Goal: Task Accomplishment & Management: Manage account settings

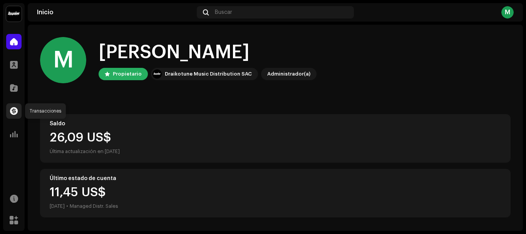
click at [14, 109] on span at bounding box center [14, 111] width 8 height 6
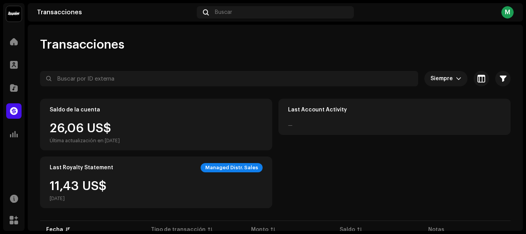
scroll to position [77, 0]
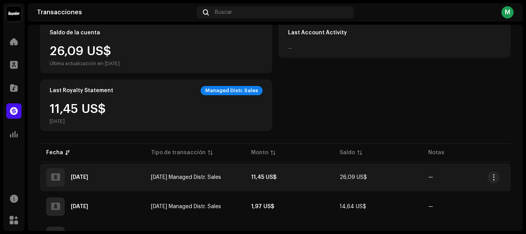
click at [253, 175] on strong "11,45 US$" at bounding box center [263, 176] width 25 height 5
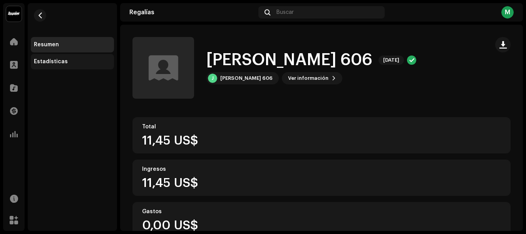
click at [49, 62] on div "Estadísticas" at bounding box center [51, 61] width 34 height 6
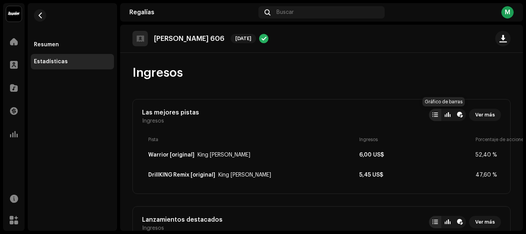
click at [444, 115] on div at bounding box center [447, 115] width 6 height 6
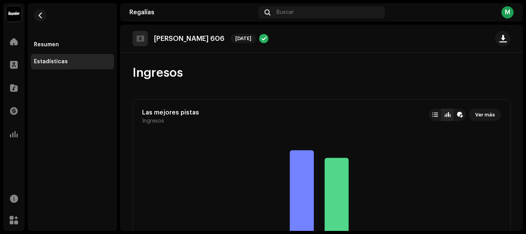
click at [444, 114] on div at bounding box center [447, 115] width 6 height 6
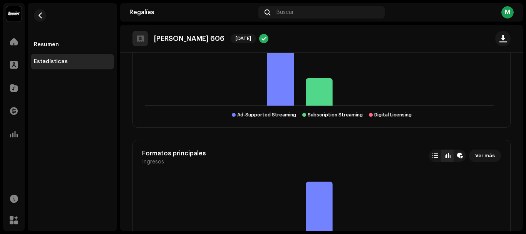
scroll to position [606, 0]
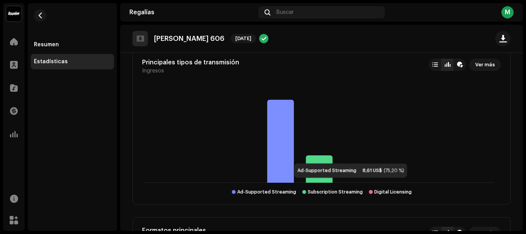
drag, startPoint x: 286, startPoint y: 155, endPoint x: 310, endPoint y: 164, distance: 25.9
click at [286, 154] on icon at bounding box center [280, 141] width 27 height 83
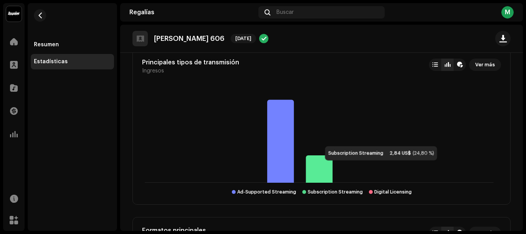
click at [317, 168] on icon at bounding box center [318, 168] width 27 height 27
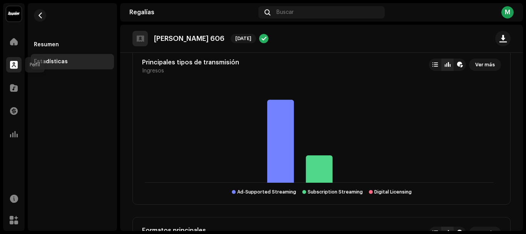
click at [13, 63] on span at bounding box center [14, 65] width 8 height 6
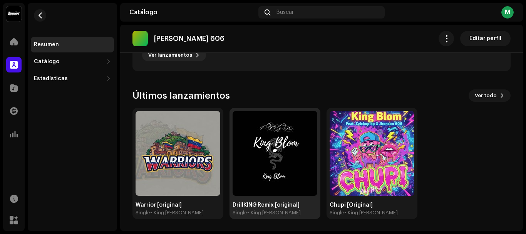
scroll to position [270, 0]
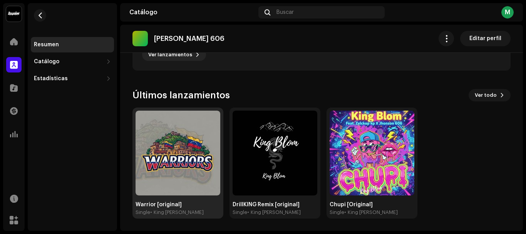
click at [185, 165] on img at bounding box center [177, 152] width 85 height 85
click at [193, 170] on img at bounding box center [177, 152] width 85 height 85
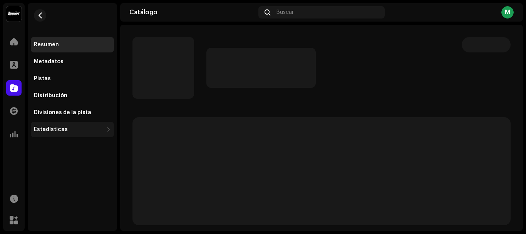
click at [65, 127] on div "Estadísticas" at bounding box center [68, 129] width 69 height 6
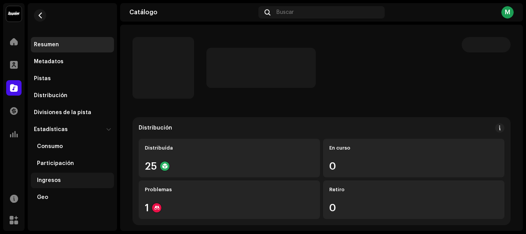
click at [53, 179] on div "Ingresos" at bounding box center [49, 180] width 24 height 6
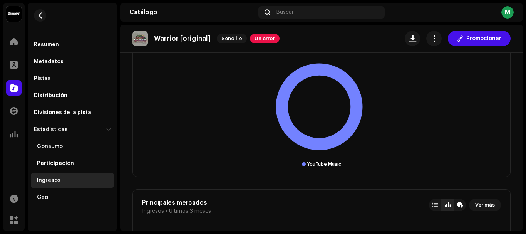
scroll to position [385, 0]
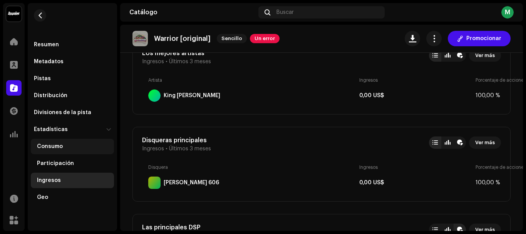
click at [59, 145] on div "Consumo" at bounding box center [50, 146] width 26 height 6
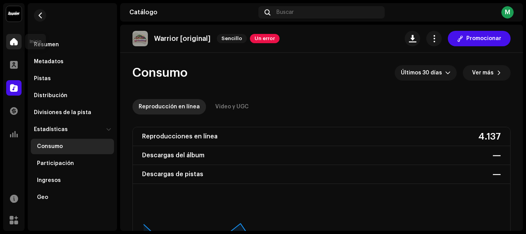
click at [10, 42] on span at bounding box center [14, 41] width 8 height 6
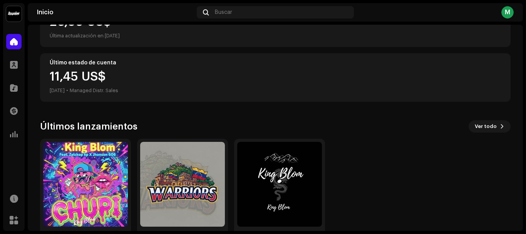
scroll to position [147, 0]
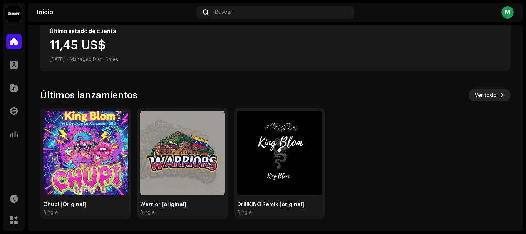
click at [480, 94] on span "Ver todo" at bounding box center [485, 94] width 22 height 15
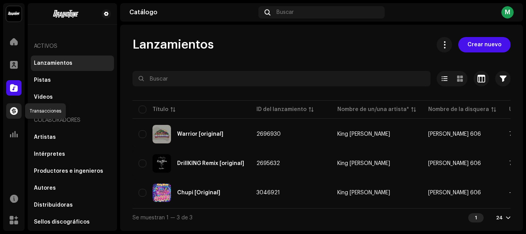
click at [16, 110] on span at bounding box center [14, 111] width 8 height 6
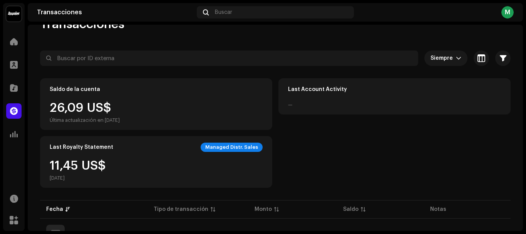
scroll to position [97, 0]
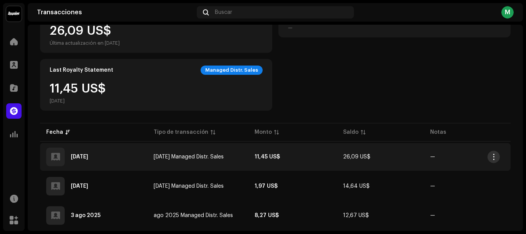
click at [493, 160] on button "button" at bounding box center [493, 156] width 12 height 12
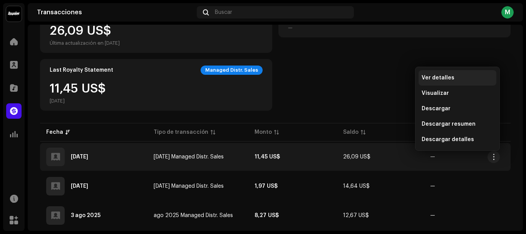
click at [440, 76] on span "Ver detalles" at bounding box center [437, 78] width 33 height 6
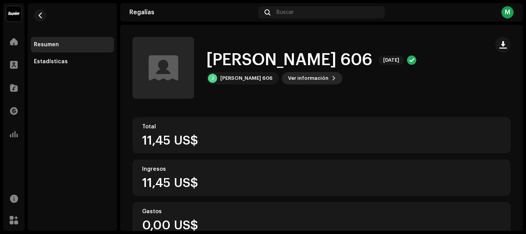
click at [302, 76] on span "Ver información" at bounding box center [308, 77] width 40 height 15
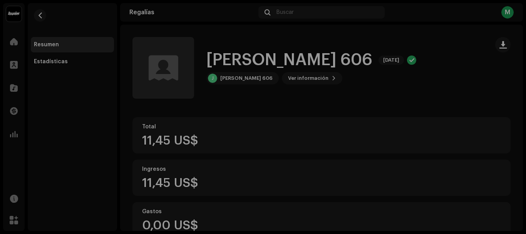
click at [419, 125] on div "[PERSON_NAME] [PHONE_NUMBER] ID del (de la) beneficiario(a) 693645 Mes del esta…" at bounding box center [263, 117] width 526 height 234
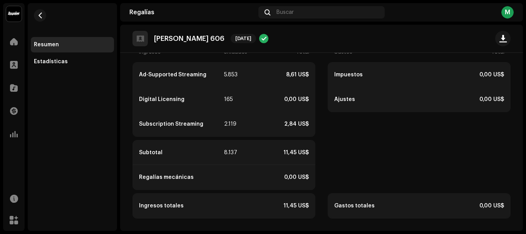
scroll to position [137, 0]
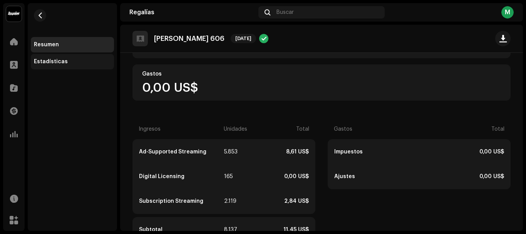
click at [59, 65] on div "Estadísticas" at bounding box center [72, 61] width 83 height 15
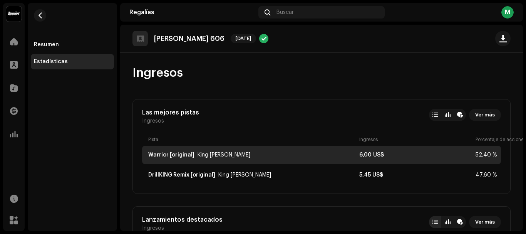
click at [374, 151] on div "Warrior [original] King [PERSON_NAME] 6,00 US$ 52,40 %" at bounding box center [321, 154] width 359 height 18
click at [187, 152] on div "Warrior [original]" at bounding box center [171, 155] width 46 height 6
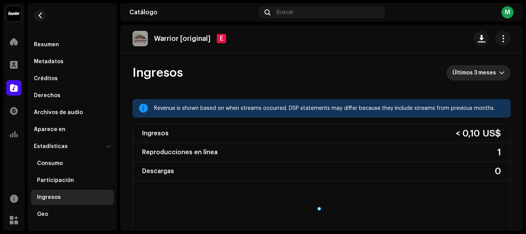
click at [483, 69] on span "Últimos 3 meses" at bounding box center [475, 72] width 47 height 15
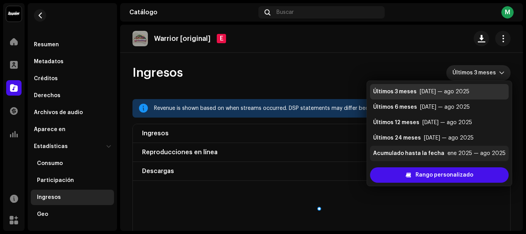
click at [412, 149] on li "Acumulado hasta la fecha ene 2025 — ago 2025" at bounding box center [439, 152] width 139 height 15
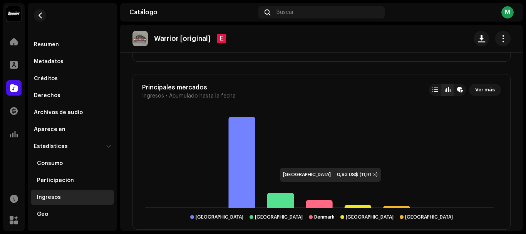
scroll to position [808, 0]
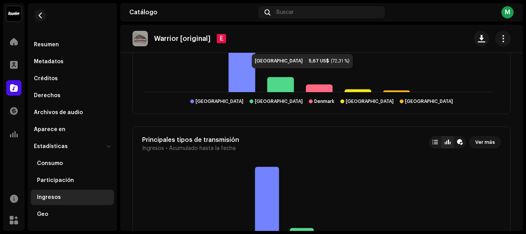
click at [243, 73] on icon at bounding box center [241, 46] width 27 height 91
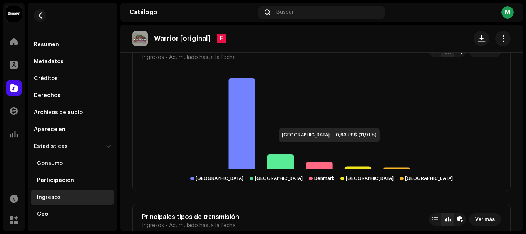
scroll to position [693, 0]
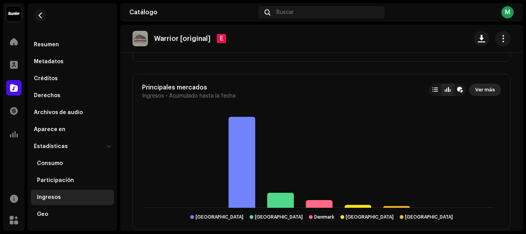
click at [481, 88] on span "Ver más" at bounding box center [485, 89] width 20 height 15
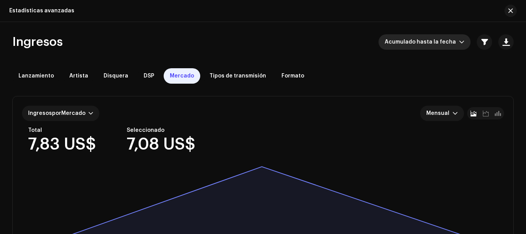
click at [451, 39] on span "Acumulado hasta la fecha" at bounding box center [421, 41] width 74 height 15
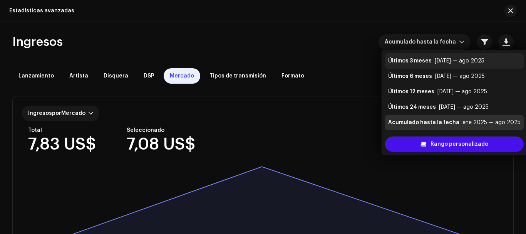
click at [436, 61] on div "[DATE] — ago 2025" at bounding box center [459, 61] width 50 height 8
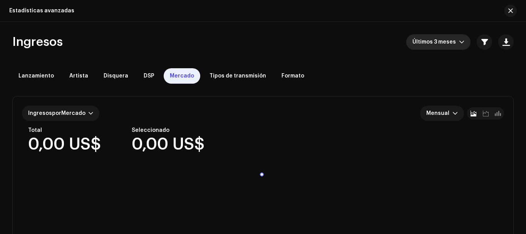
click at [440, 40] on span "Últimos 3 meses" at bounding box center [435, 41] width 47 height 15
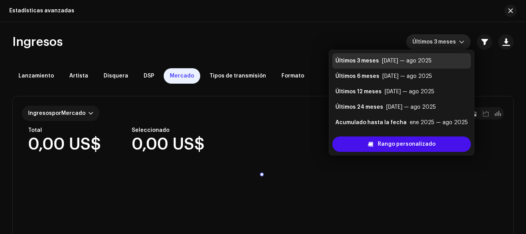
click at [380, 122] on div "Acumulado hasta la fecha" at bounding box center [370, 123] width 71 height 8
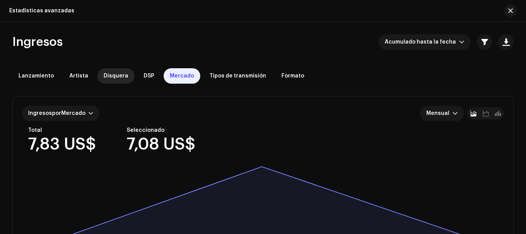
click at [115, 74] on span "Disquera" at bounding box center [115, 76] width 25 height 6
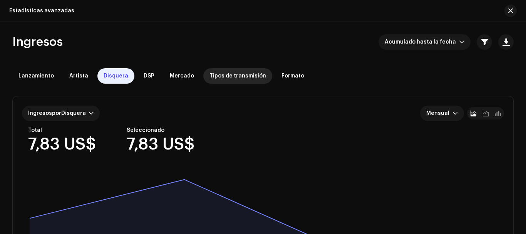
click at [239, 74] on span "Tipos de transmisión" at bounding box center [237, 76] width 57 height 6
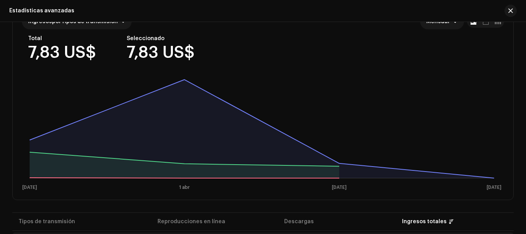
scroll to position [15, 0]
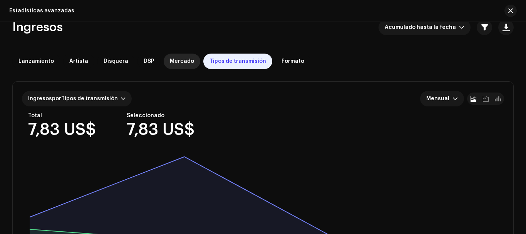
click at [186, 57] on div "Mercado" at bounding box center [182, 60] width 37 height 15
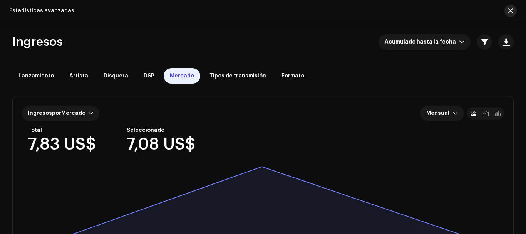
click at [512, 14] on button "button" at bounding box center [510, 11] width 12 height 12
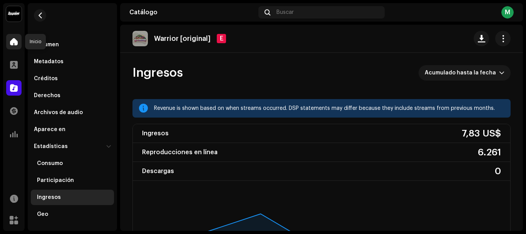
click at [19, 42] on div at bounding box center [13, 41] width 15 height 15
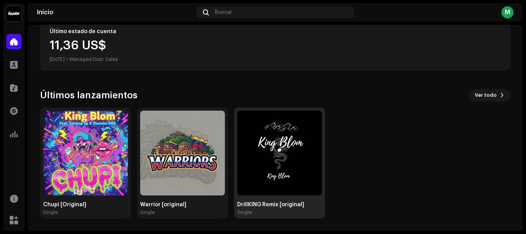
scroll to position [147, 0]
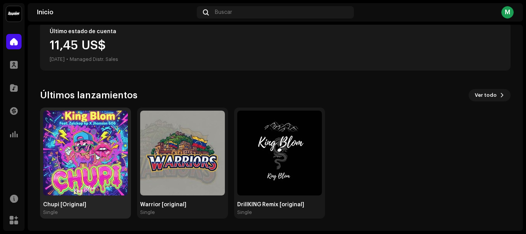
click at [77, 159] on img at bounding box center [85, 152] width 85 height 85
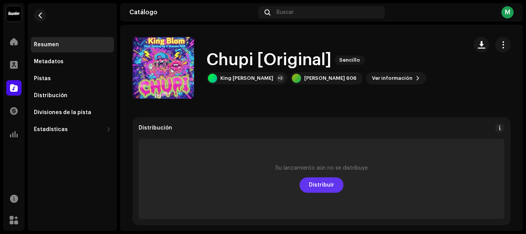
click at [321, 184] on span "Distribuir" at bounding box center [321, 184] width 25 height 15
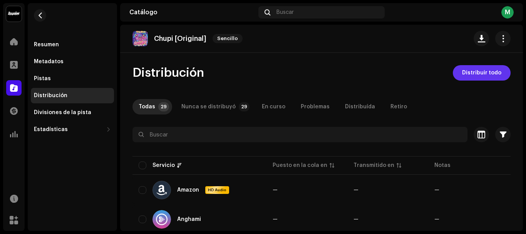
click at [470, 70] on span "Distribuir todo" at bounding box center [481, 72] width 39 height 15
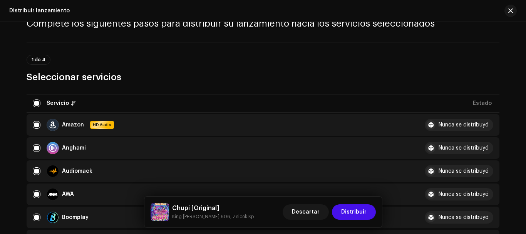
scroll to position [77, 0]
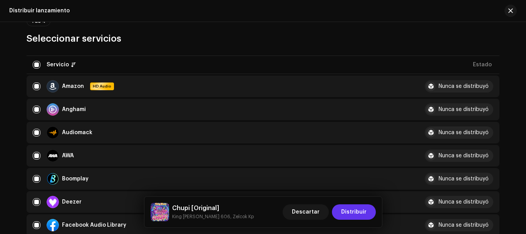
click at [354, 212] on span "Distribuir" at bounding box center [353, 211] width 25 height 15
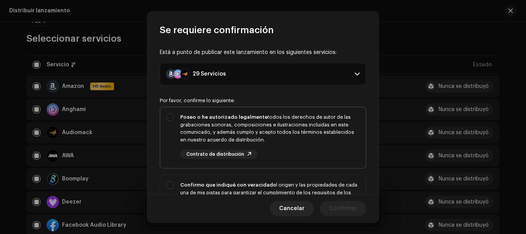
click at [176, 122] on div "Poseo o he autorizado legalmente todos los derechos de autor de las grabaciones…" at bounding box center [262, 136] width 205 height 58
checkbox input "true"
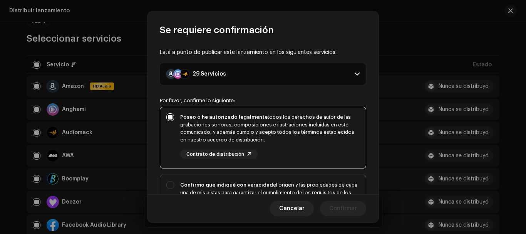
scroll to position [38, 0]
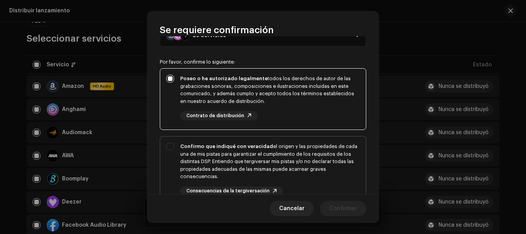
click at [174, 143] on div "Confirmo que indiqué con veracidad el origen y las propiedades de cada una de m…" at bounding box center [262, 168] width 205 height 65
checkbox input "true"
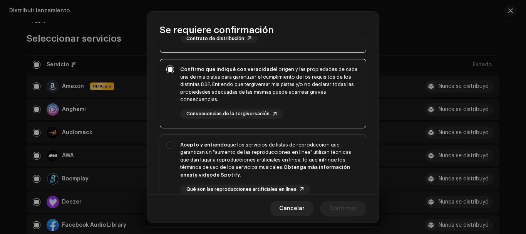
click at [174, 147] on div "Acepto y entiendo que los servicios de listas de reproducción que garantizan un…" at bounding box center [262, 174] width 205 height 78
checkbox input "true"
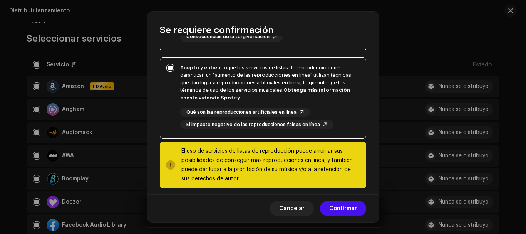
scroll to position [199, 0]
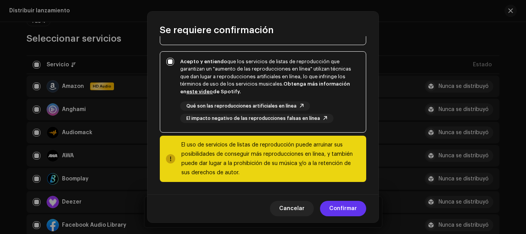
click at [341, 205] on span "Confirmar" at bounding box center [343, 207] width 28 height 15
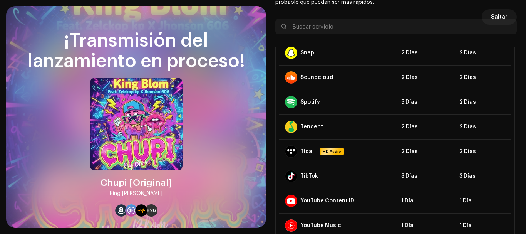
scroll to position [509, 0]
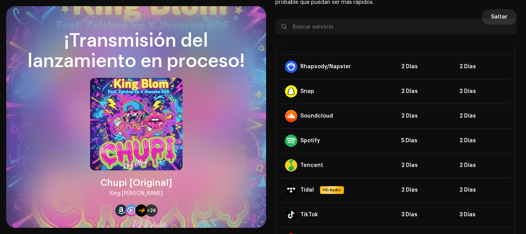
click at [500, 13] on span "Saltar" at bounding box center [499, 16] width 17 height 15
